Goal: Check status: Check status

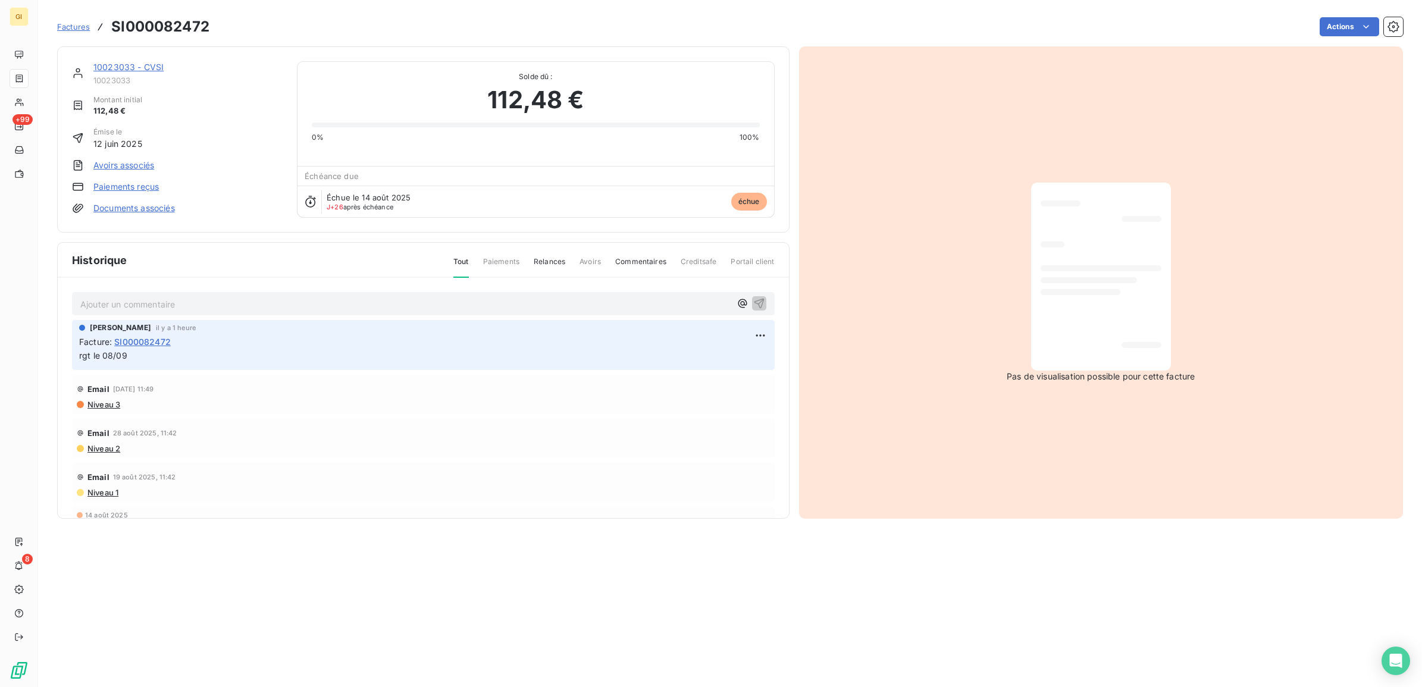
click at [62, 27] on span "Factures" at bounding box center [73, 27] width 33 height 10
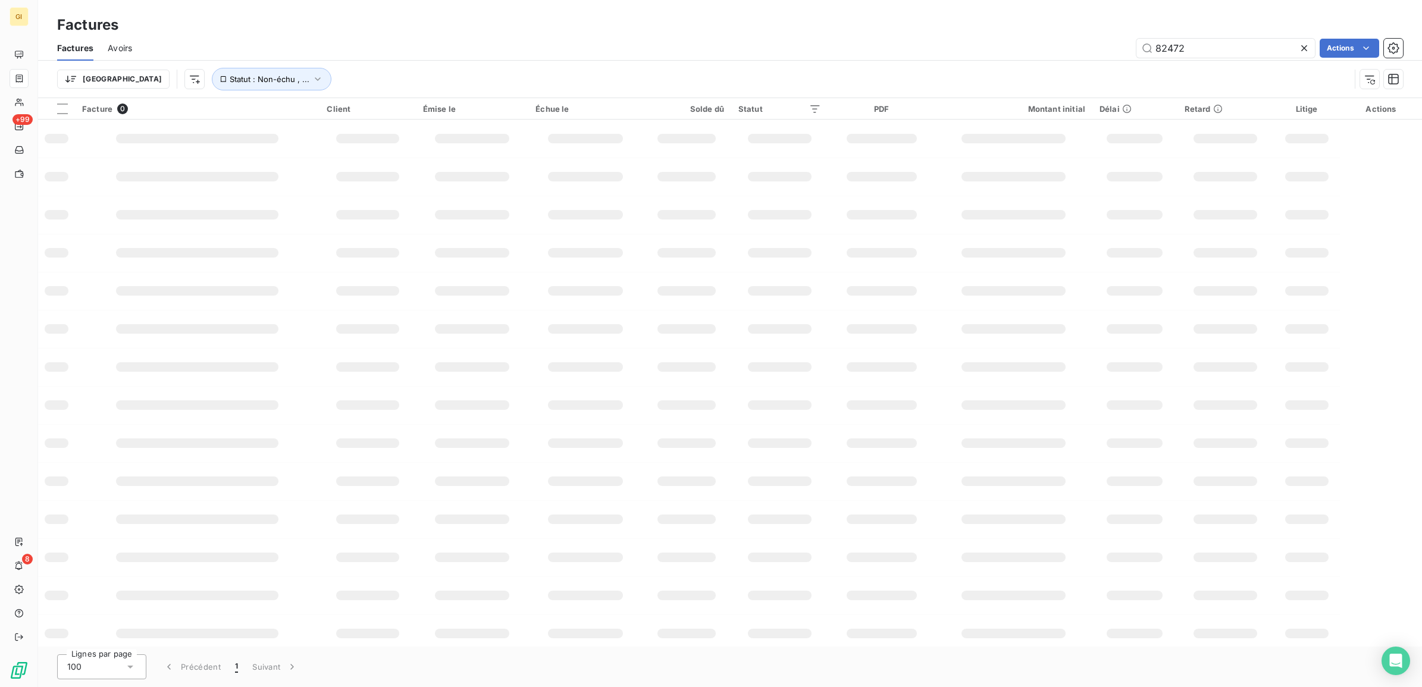
drag, startPoint x: 1215, startPoint y: 43, endPoint x: 914, endPoint y: 33, distance: 301.2
click at [914, 33] on div "Factures Factures Avoirs 82472 Actions Trier Statut : Non-échu , ..." at bounding box center [730, 49] width 1384 height 98
click at [1223, 36] on div "Factures Avoirs 82472 Actions" at bounding box center [730, 48] width 1384 height 25
drag, startPoint x: 1220, startPoint y: 42, endPoint x: 1125, endPoint y: 42, distance: 95.2
click at [1125, 42] on div "82472 Actions" at bounding box center [774, 48] width 1257 height 19
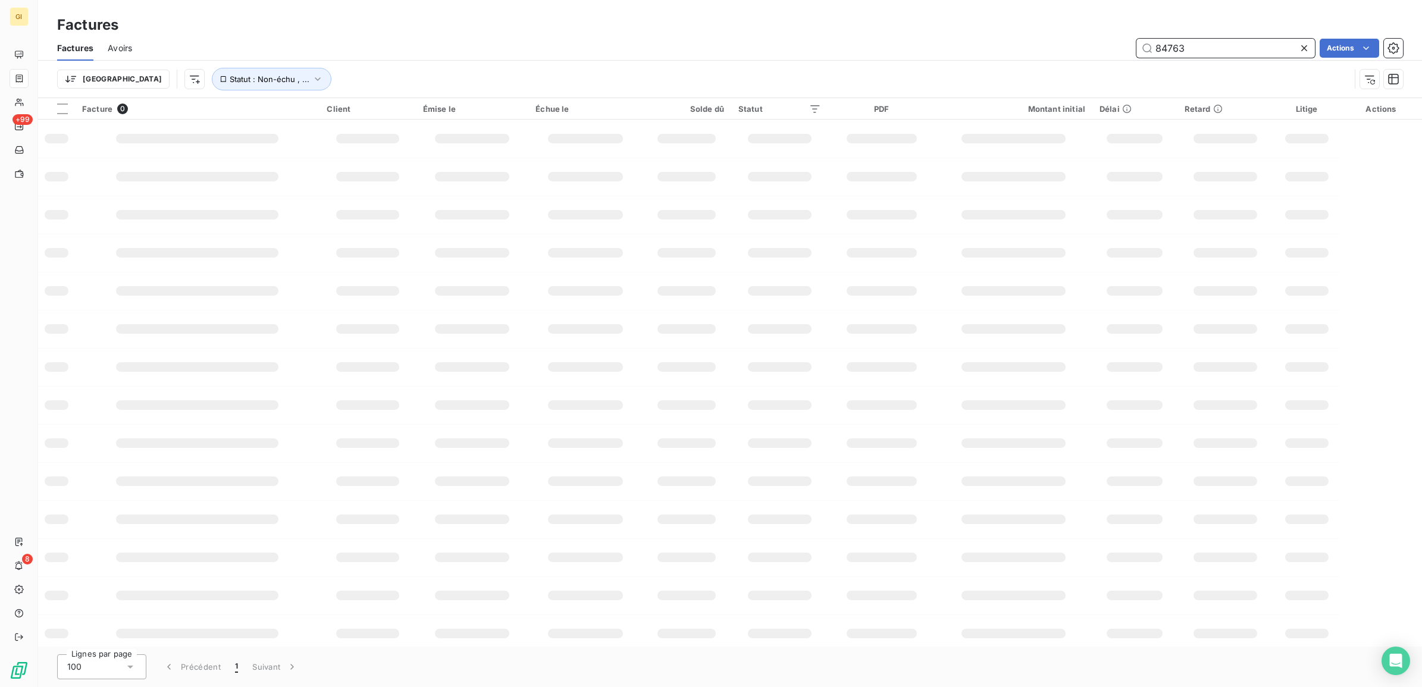
type input "84763"
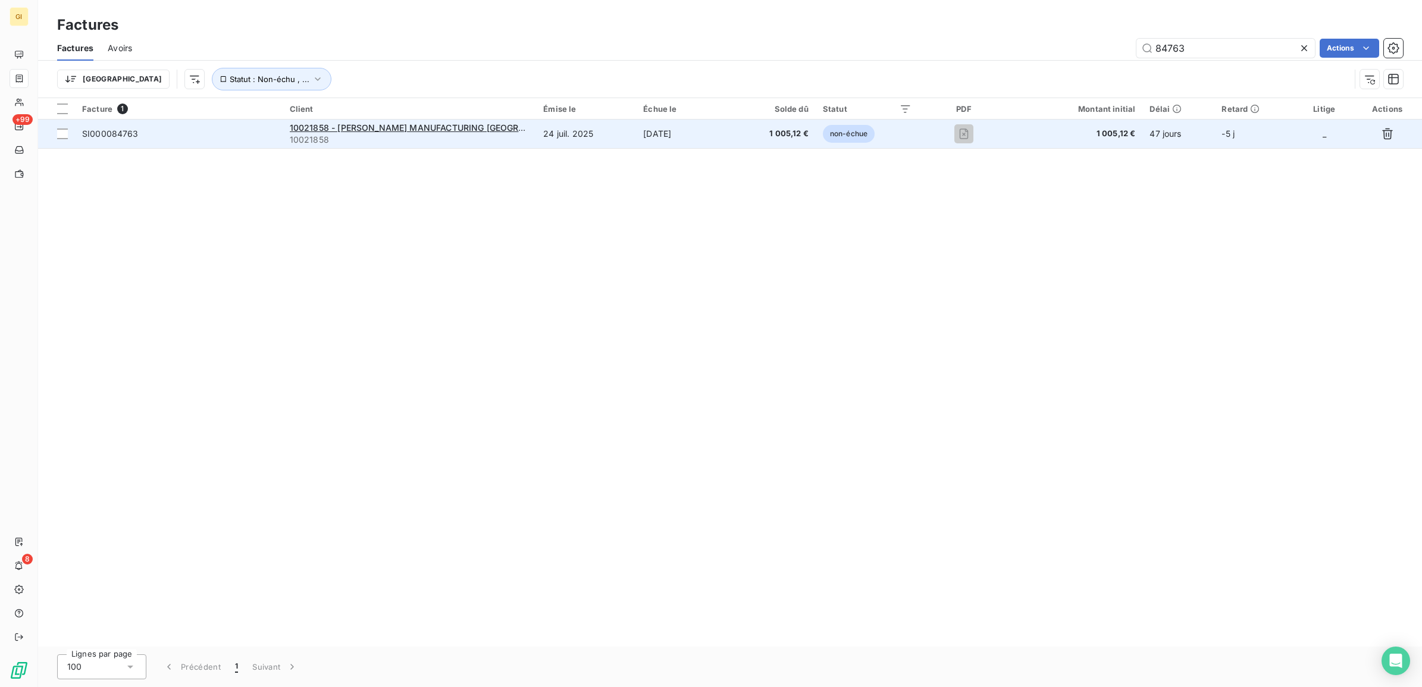
click at [700, 129] on td "[DATE]" at bounding box center [684, 134] width 96 height 29
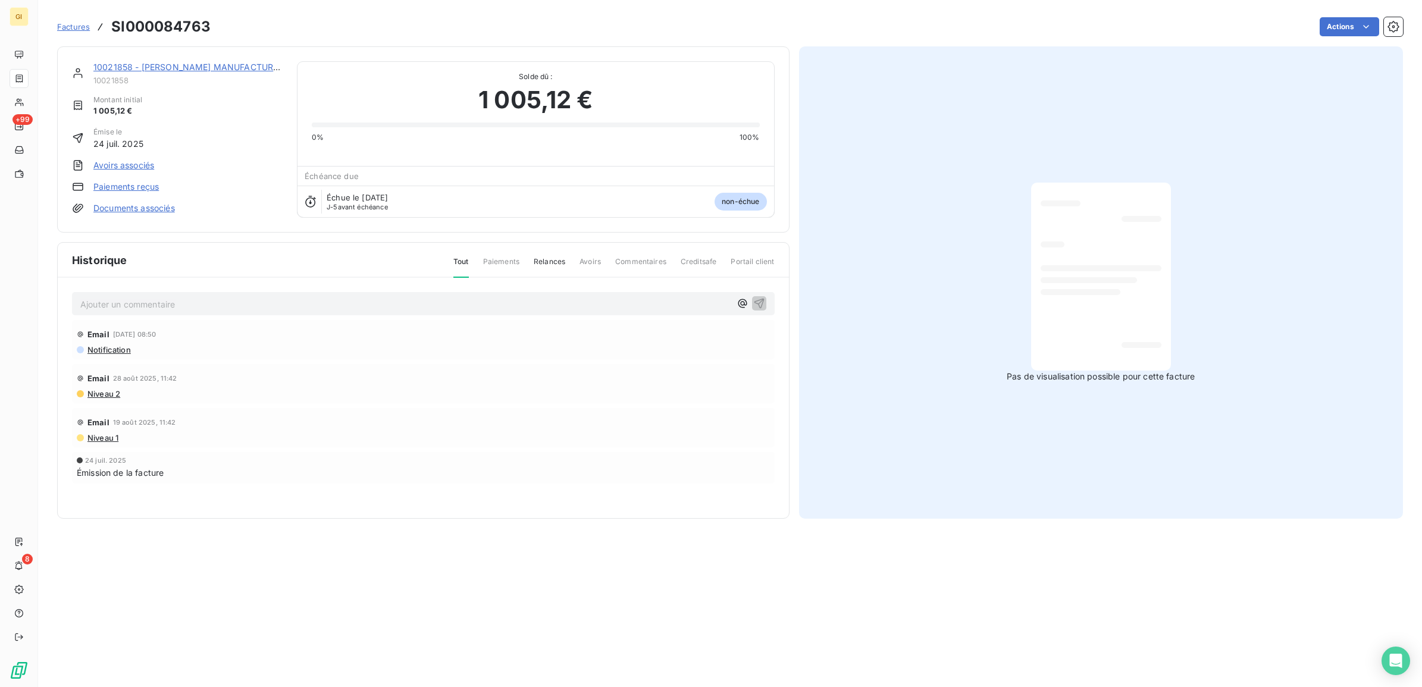
click at [196, 312] on div "Ajouter un commentaire ﻿" at bounding box center [423, 303] width 703 height 23
click at [196, 306] on p "Ajouter un commentaire ﻿" at bounding box center [405, 304] width 650 height 15
